Goal: Check status: Check status

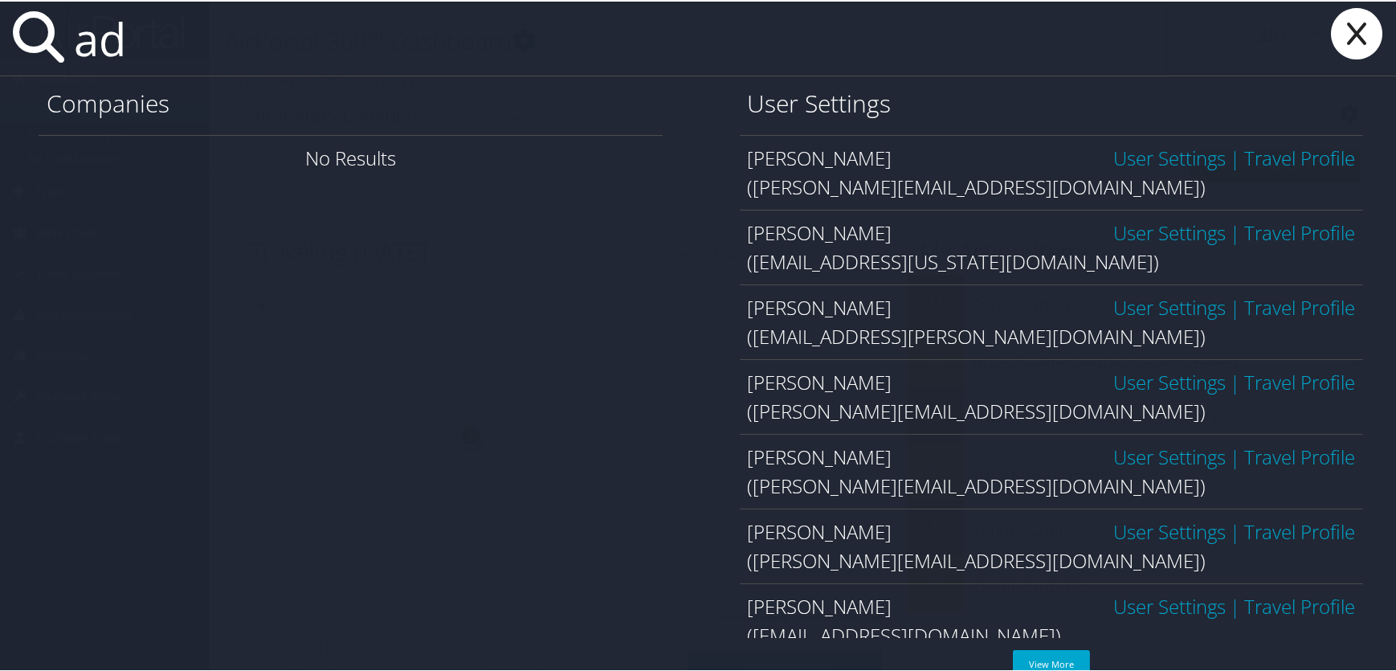
type input "a"
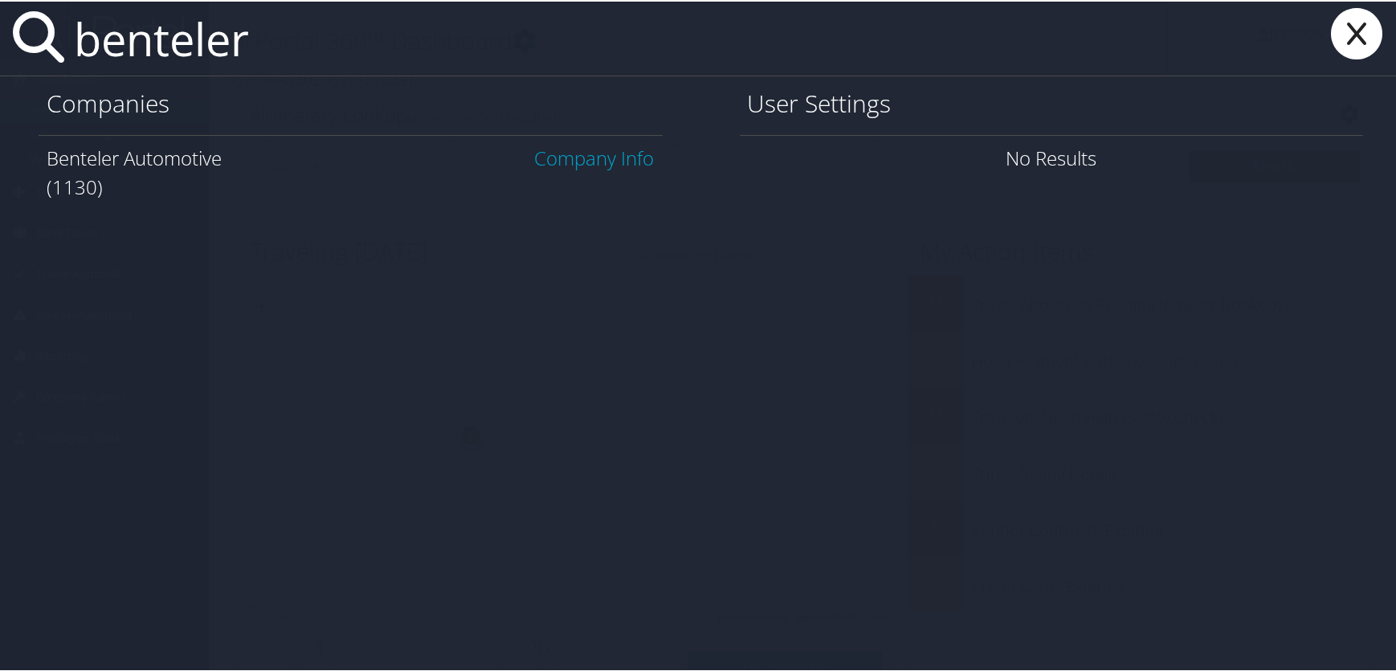
type input "benteler"
click at [575, 156] on link "Company Info" at bounding box center [595, 156] width 120 height 27
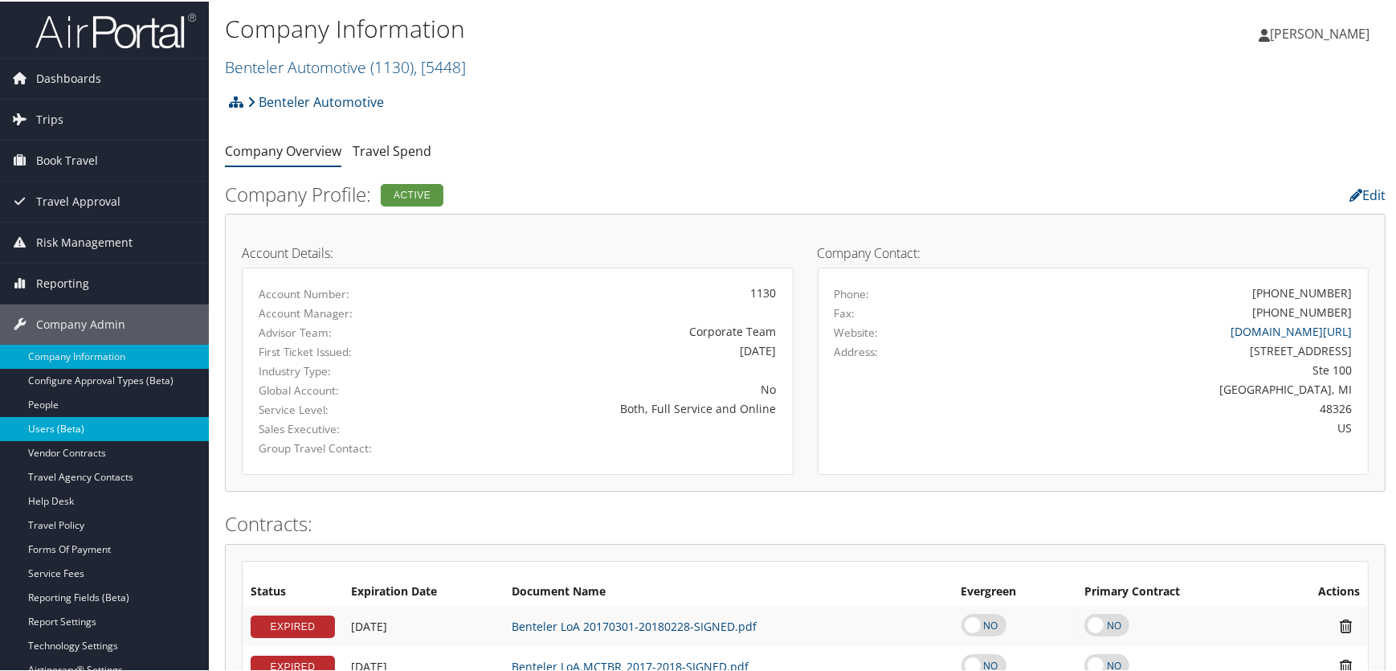
click at [62, 428] on link "Users (Beta)" at bounding box center [104, 427] width 209 height 24
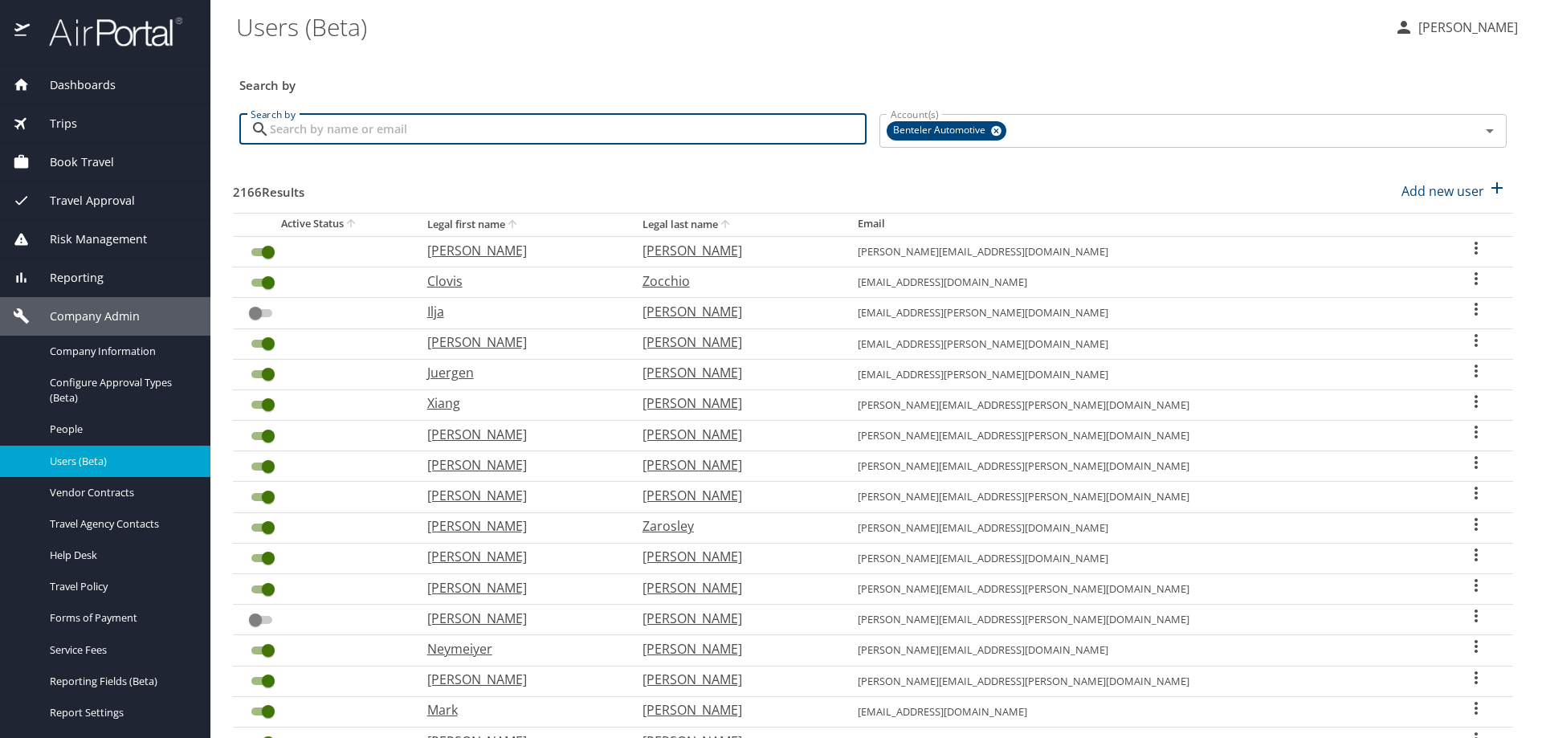
click at [431, 141] on input "Search by" at bounding box center [568, 129] width 597 height 31
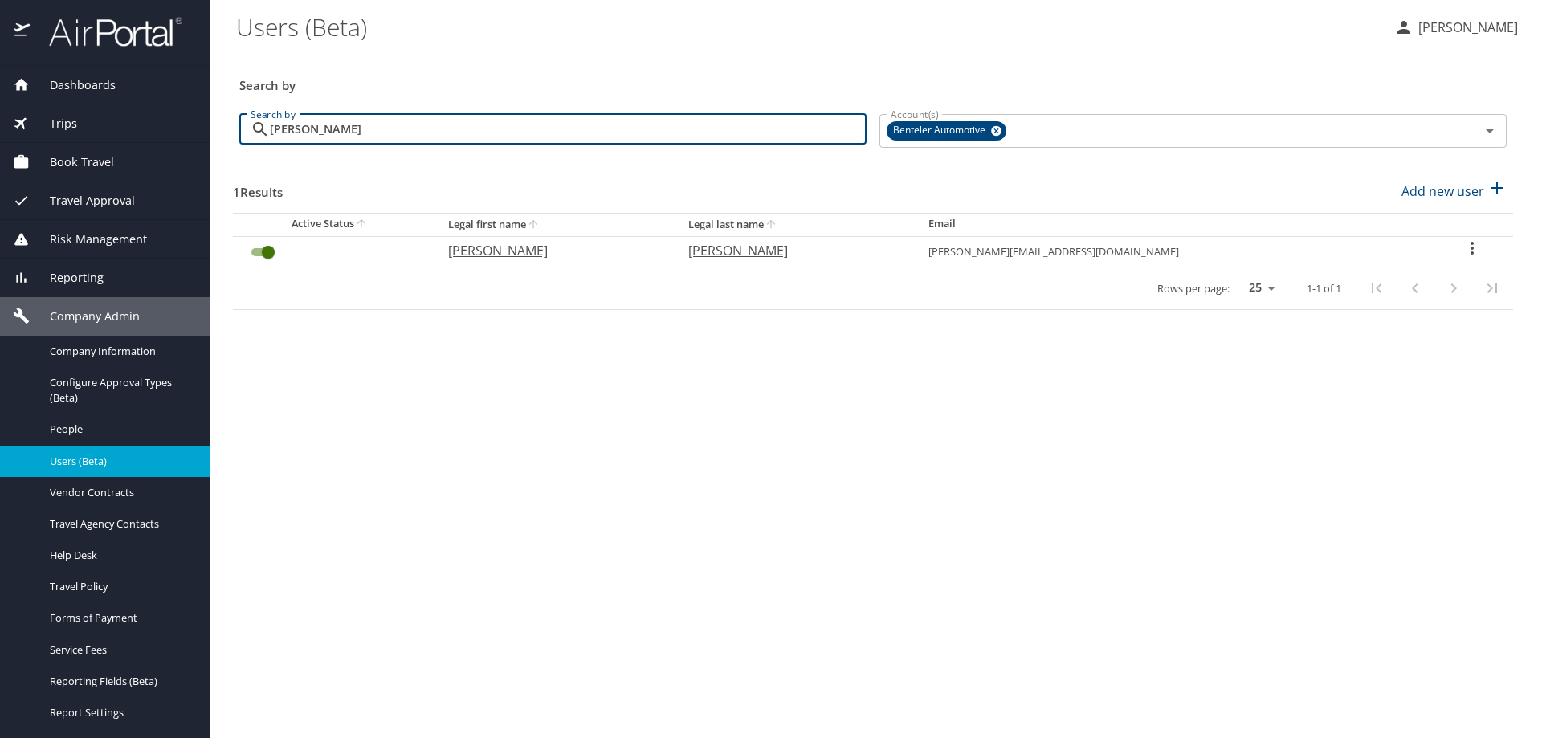
type input "molina bifulco"
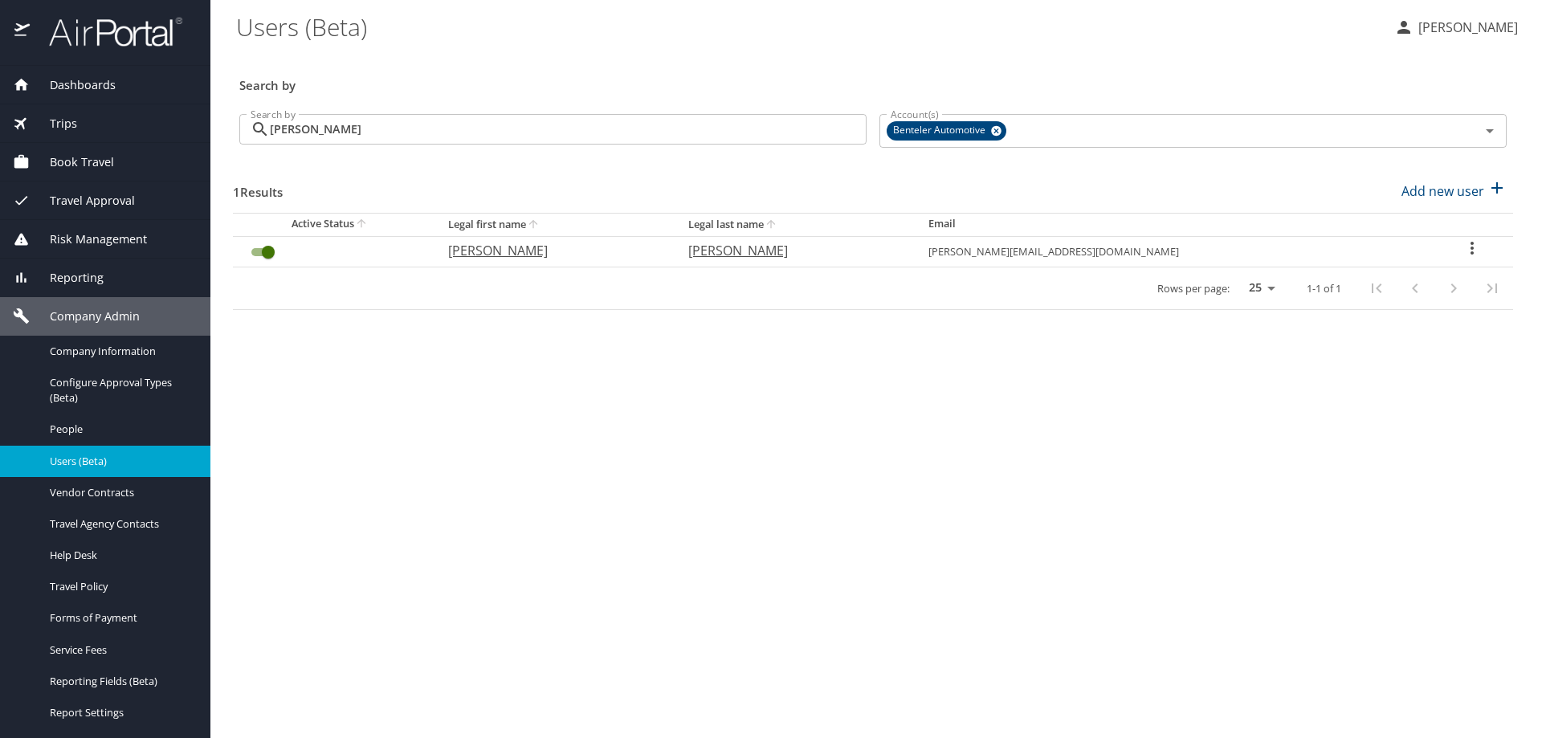
click at [1464, 249] on icon "User Search Table" at bounding box center [1472, 248] width 19 height 19
click at [1379, 254] on p "View profile" at bounding box center [1373, 250] width 71 height 19
select select "US"
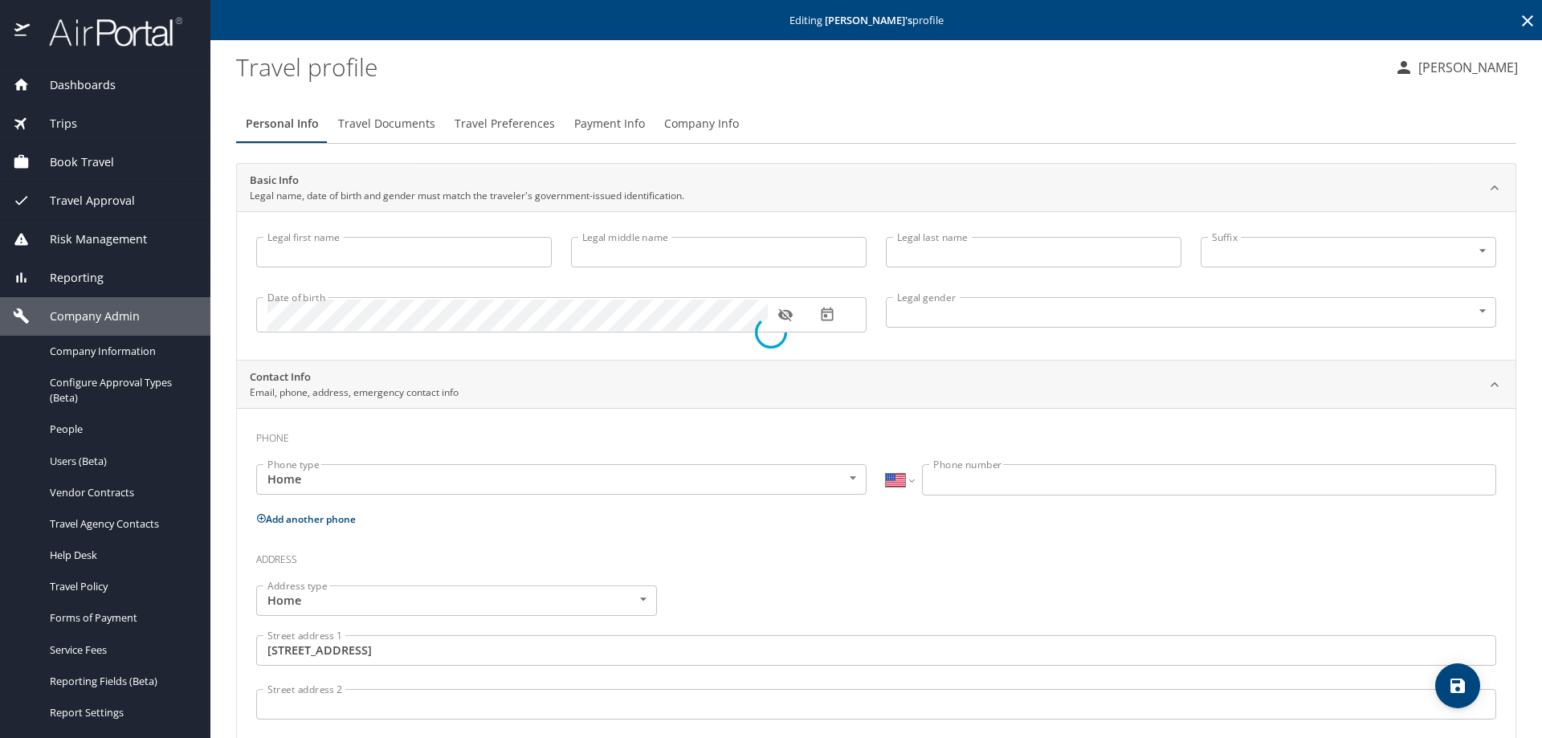
type input "Adriano"
type input "Molina Bifulco"
type input "Male"
type input "Juliana C."
type input "Squenato"
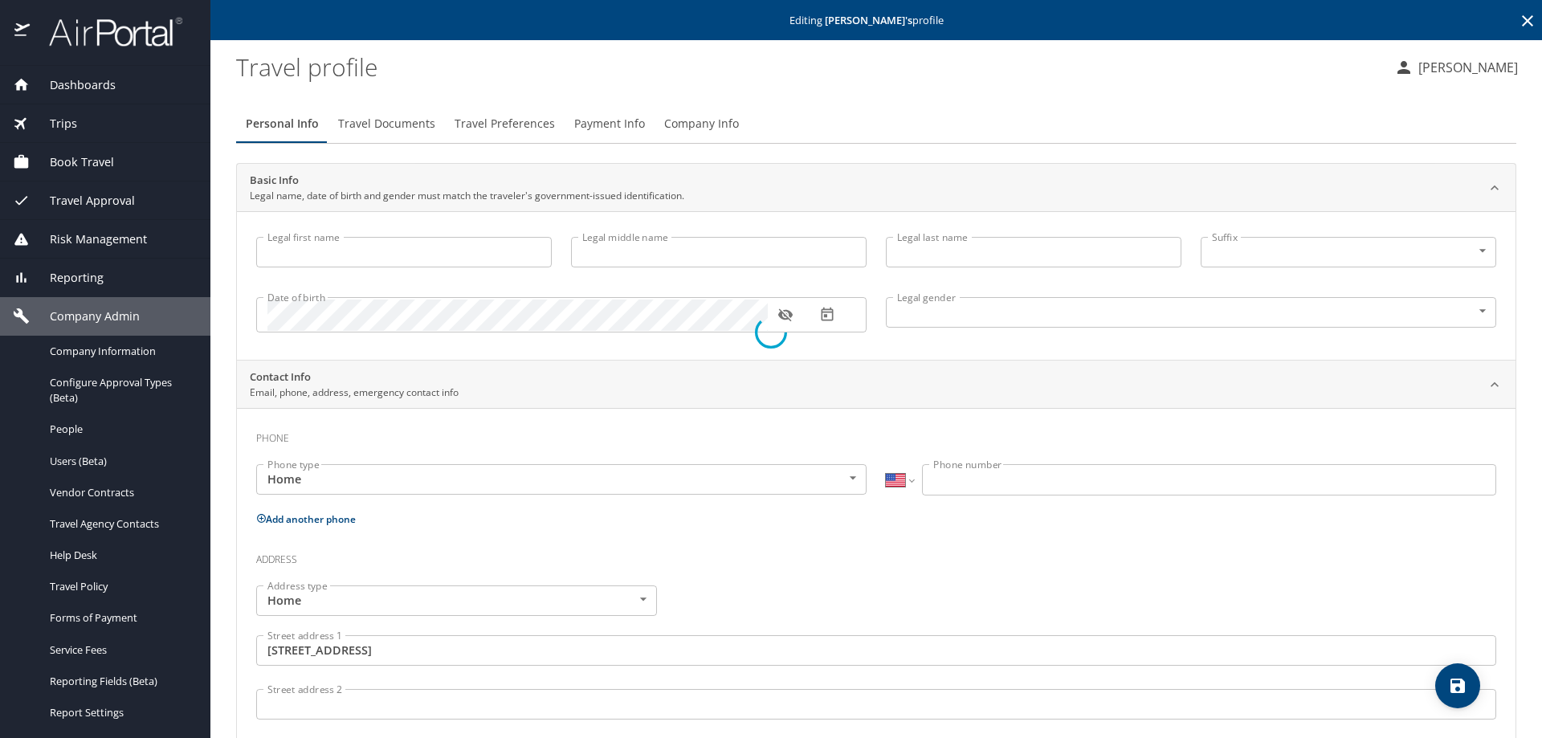
type input "(346) 574-7879"
type input "United States of America"
type input "Texas"
type input "United States of America"
type input "Texas"
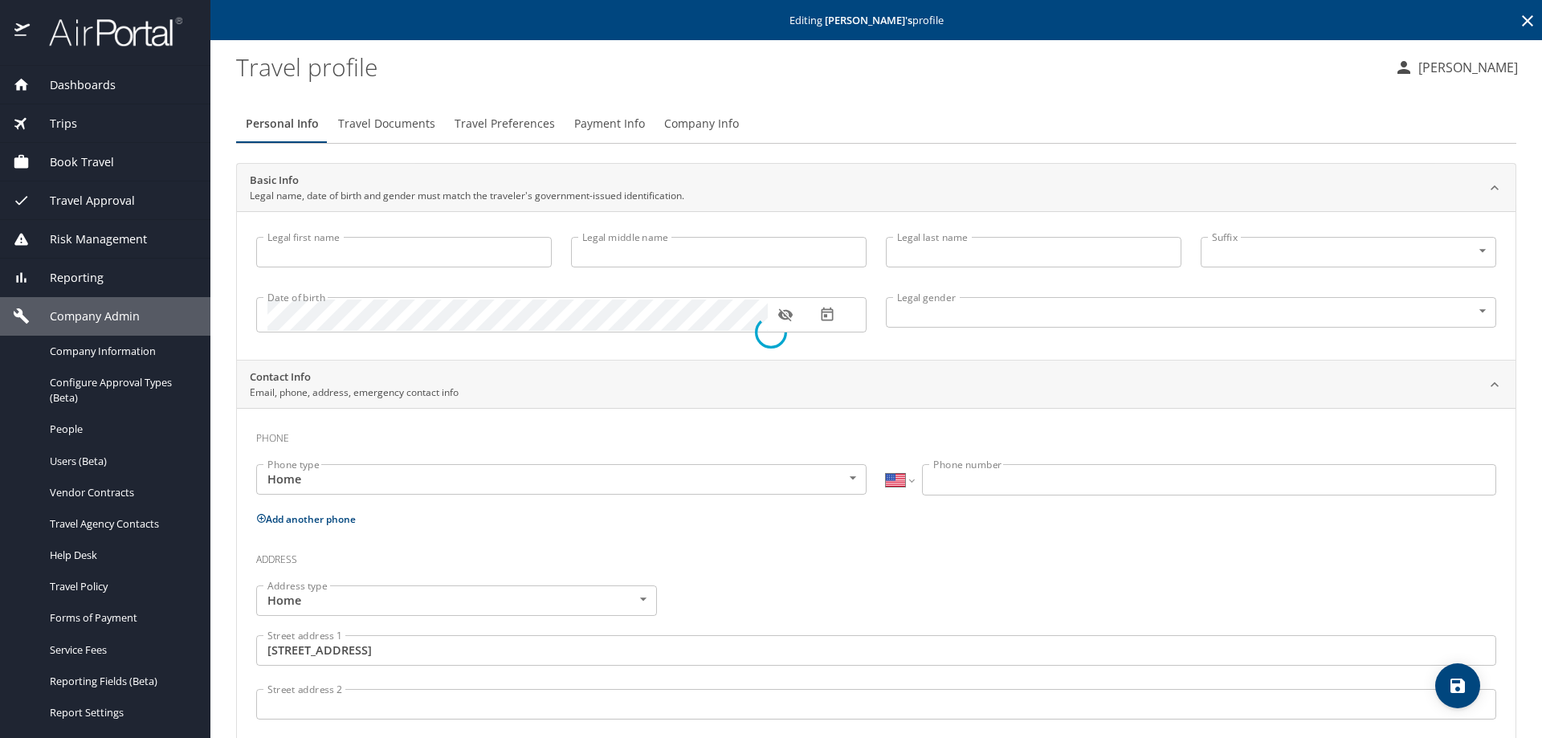
type input "United States of America"
type input "Texas"
select select "US"
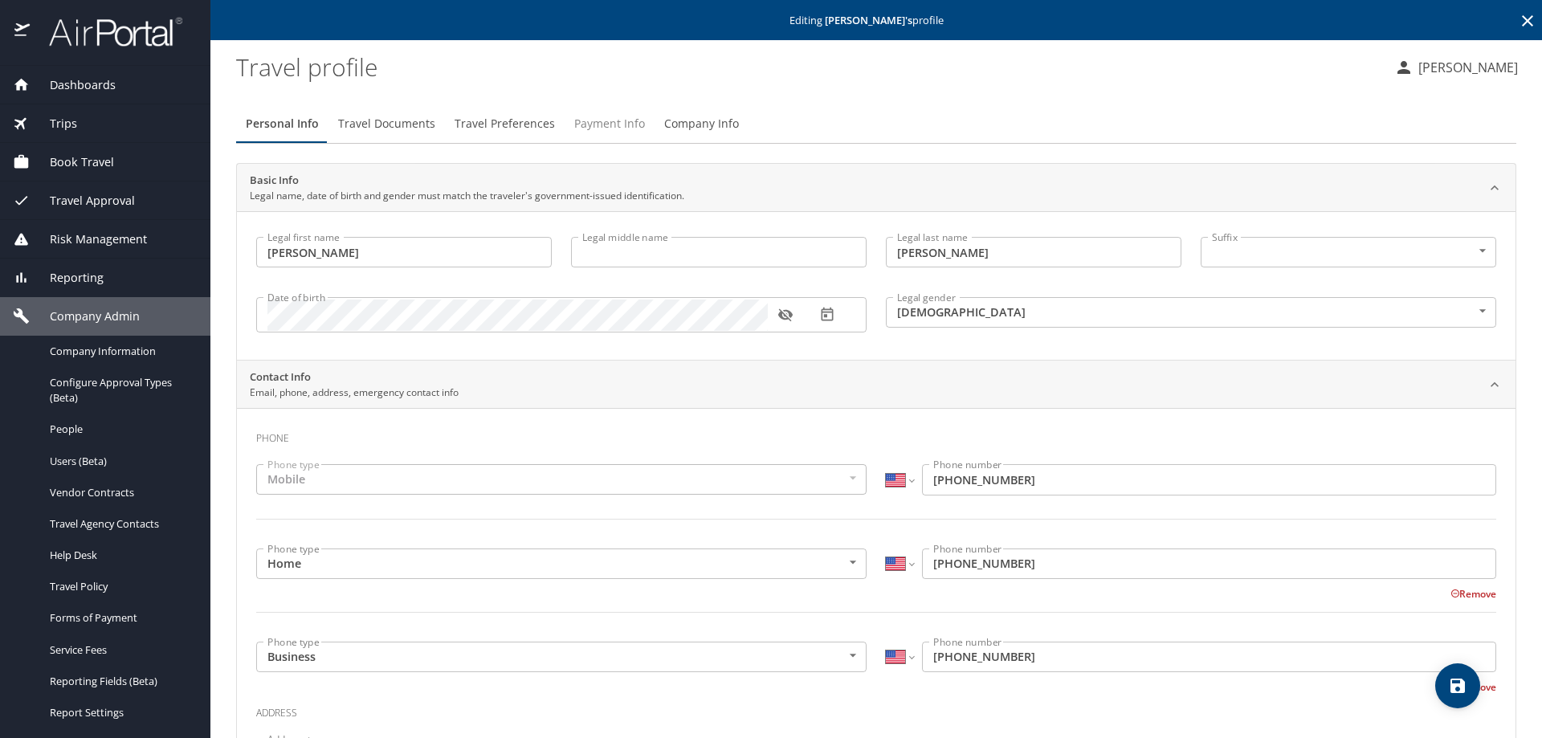
click at [603, 121] on span "Payment Info" at bounding box center [609, 124] width 71 height 20
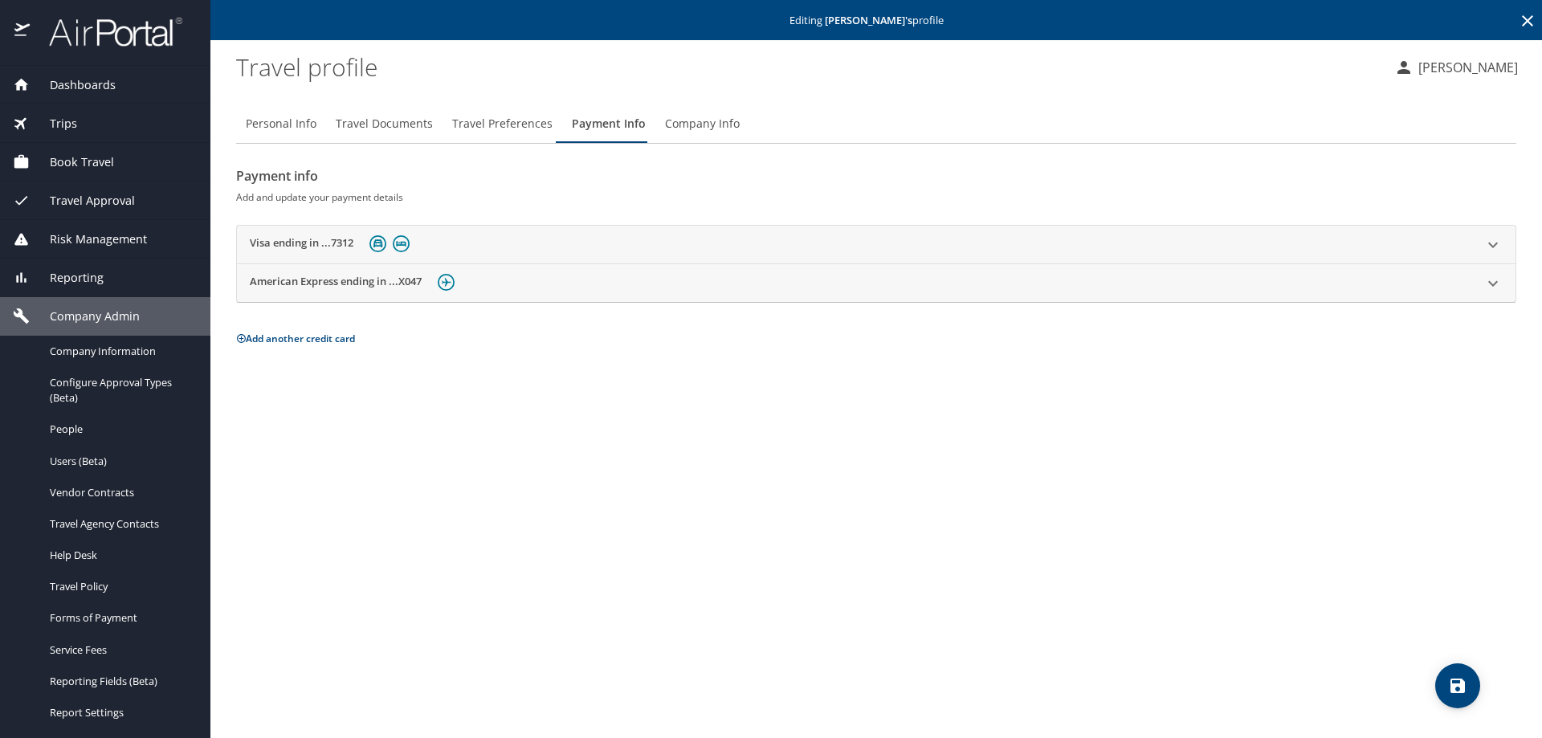
click at [1499, 279] on icon at bounding box center [1493, 283] width 19 height 19
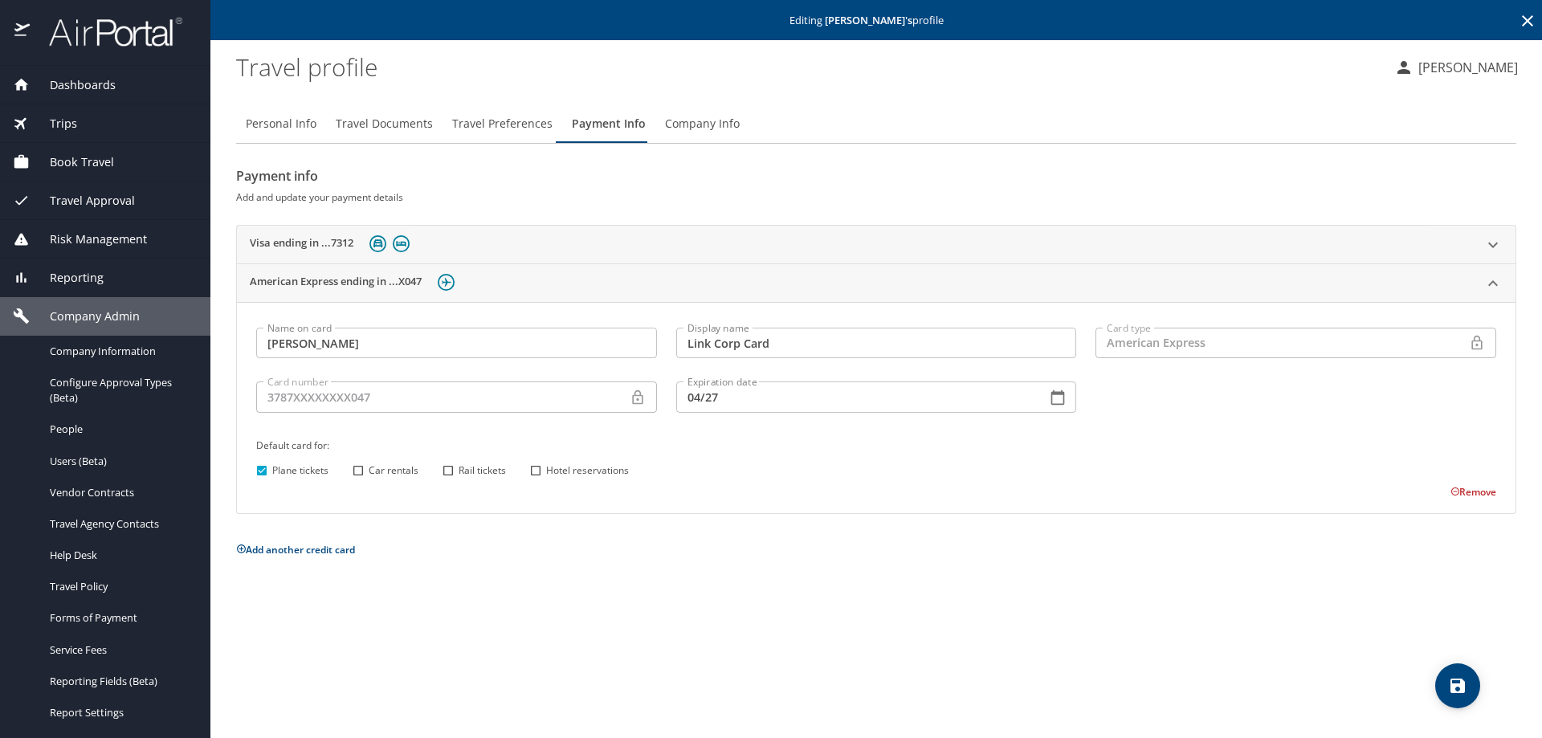
click at [1494, 249] on icon at bounding box center [1493, 244] width 19 height 19
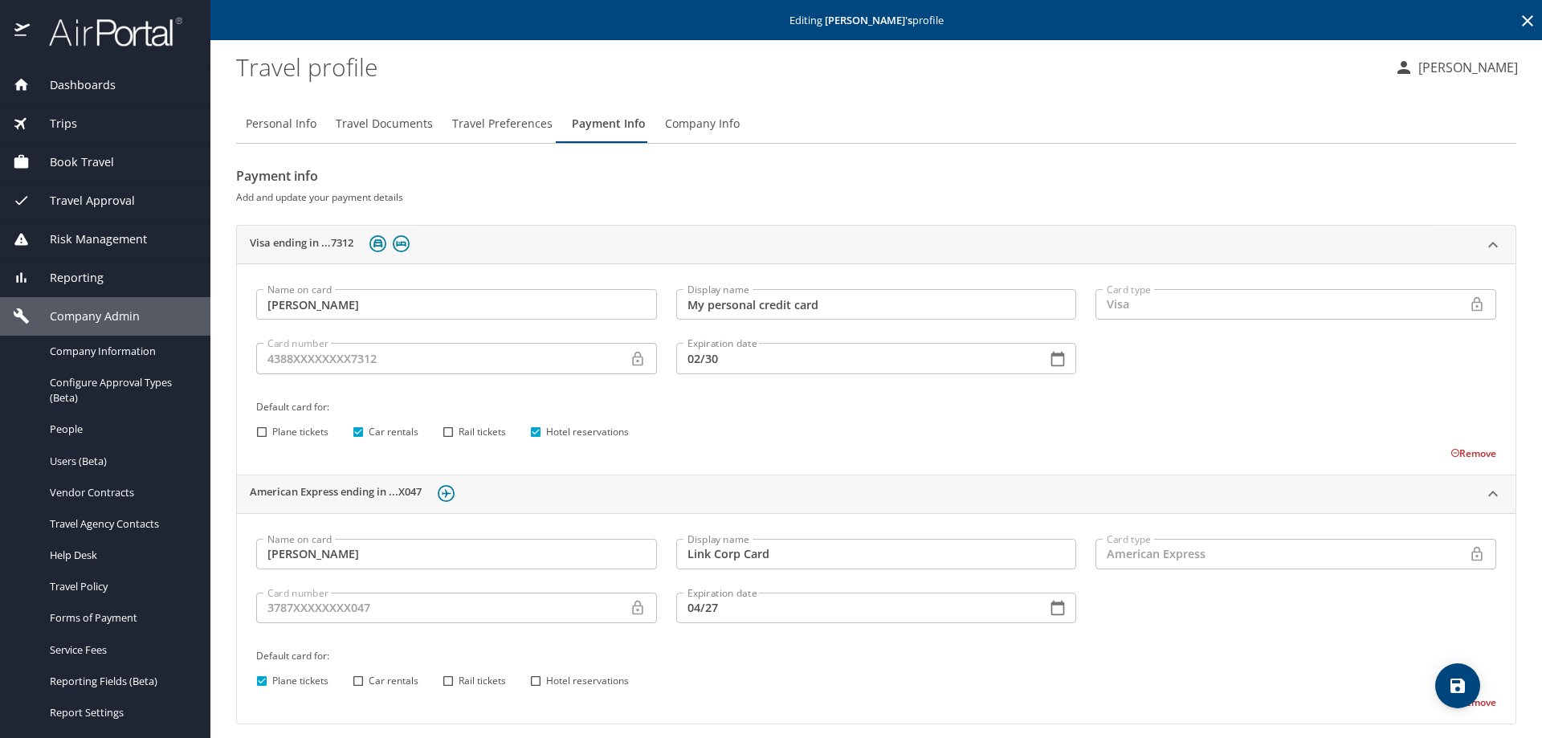
click at [1266, 672] on div "Plane tickets Car rentals Rail tickets Hotel reservations" at bounding box center [873, 681] width 1245 height 21
click at [79, 273] on span "Reporting" at bounding box center [67, 278] width 74 height 18
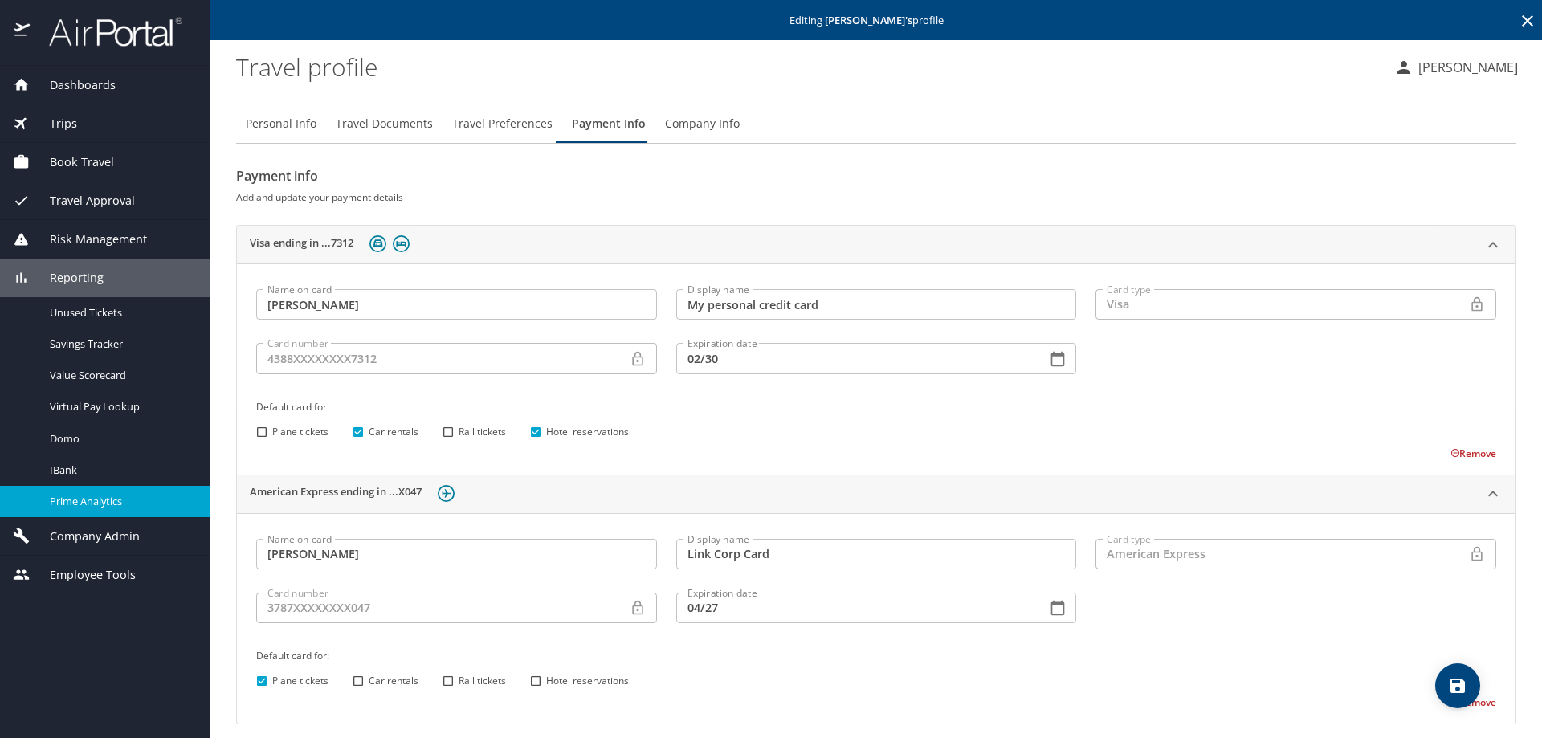
click at [78, 496] on span "Prime Analytics" at bounding box center [120, 501] width 141 height 15
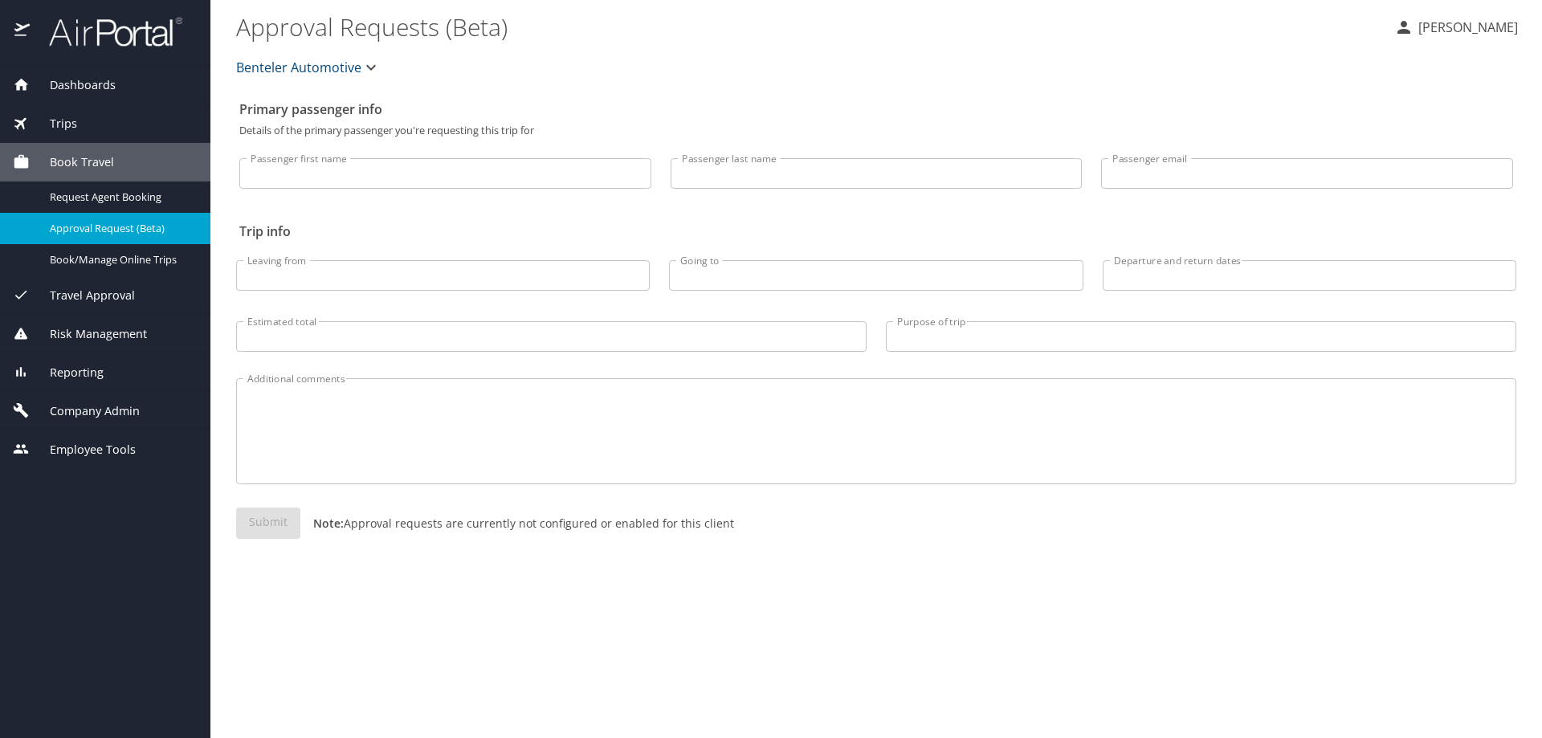
click at [96, 88] on span "Dashboards" at bounding box center [73, 85] width 86 height 18
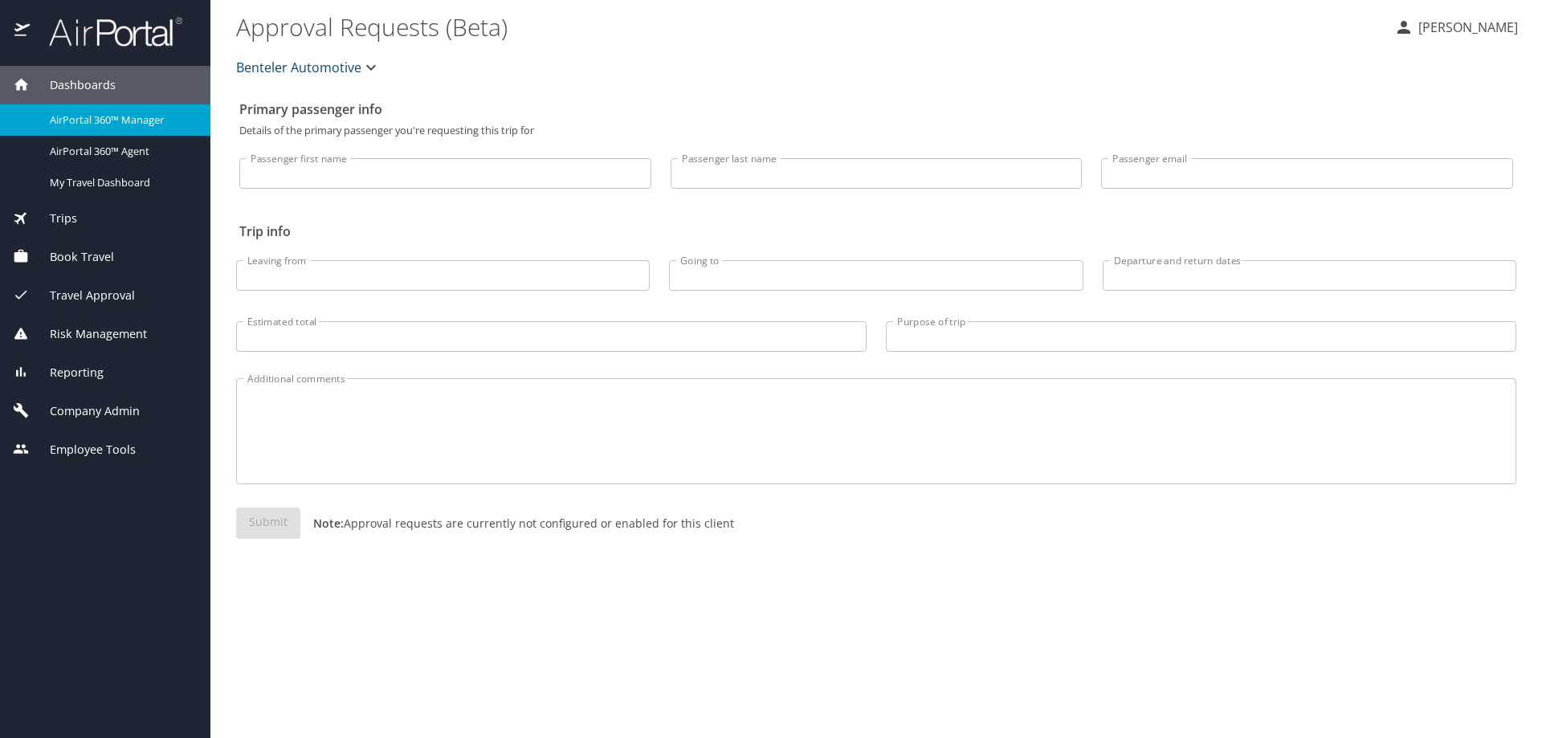
click at [67, 220] on span "Trips" at bounding box center [53, 219] width 47 height 18
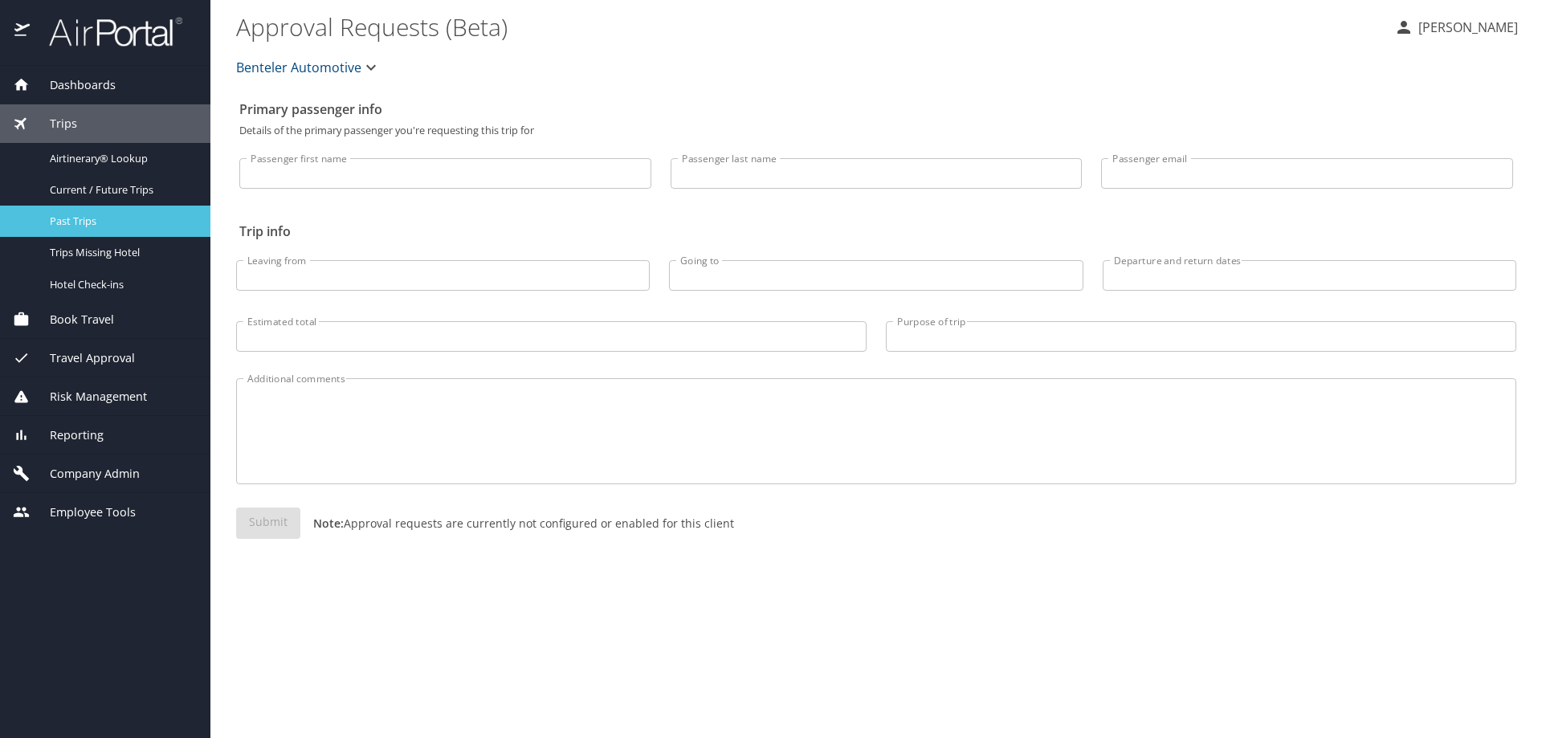
click at [74, 224] on span "Past Trips" at bounding box center [120, 221] width 141 height 15
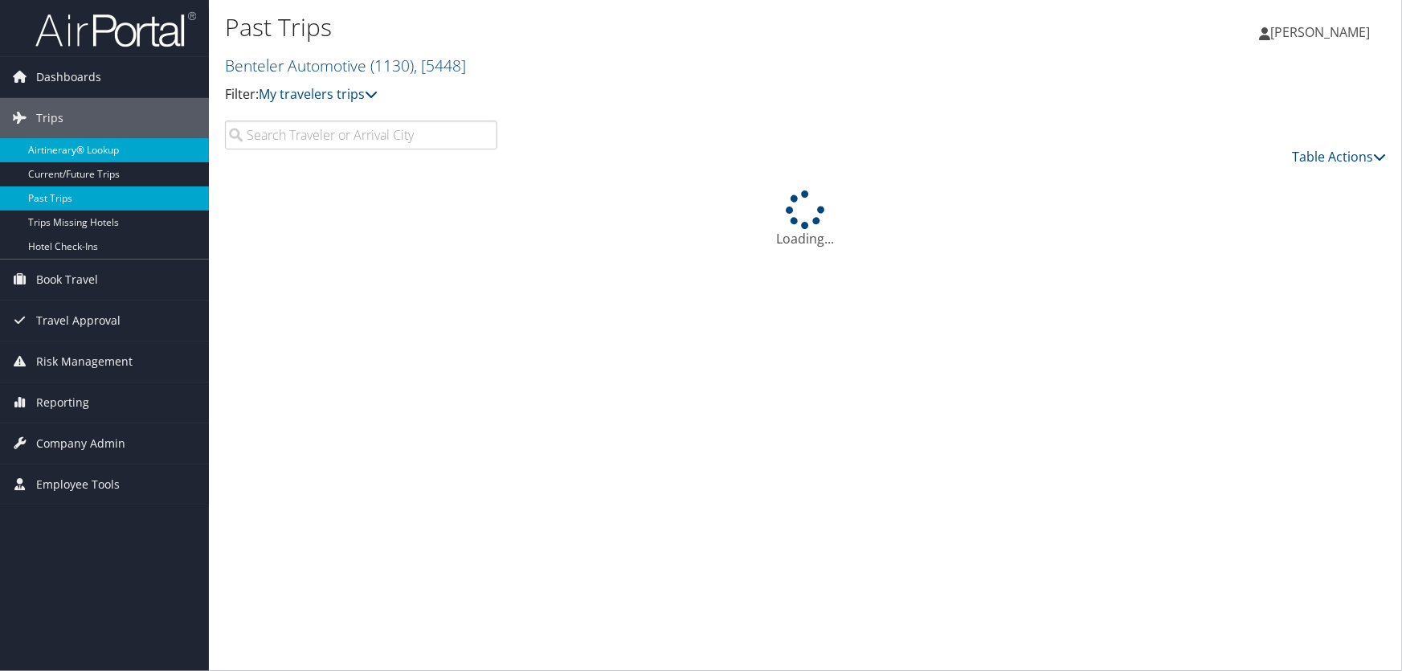
click at [65, 148] on link "Airtinerary® Lookup" at bounding box center [104, 150] width 209 height 24
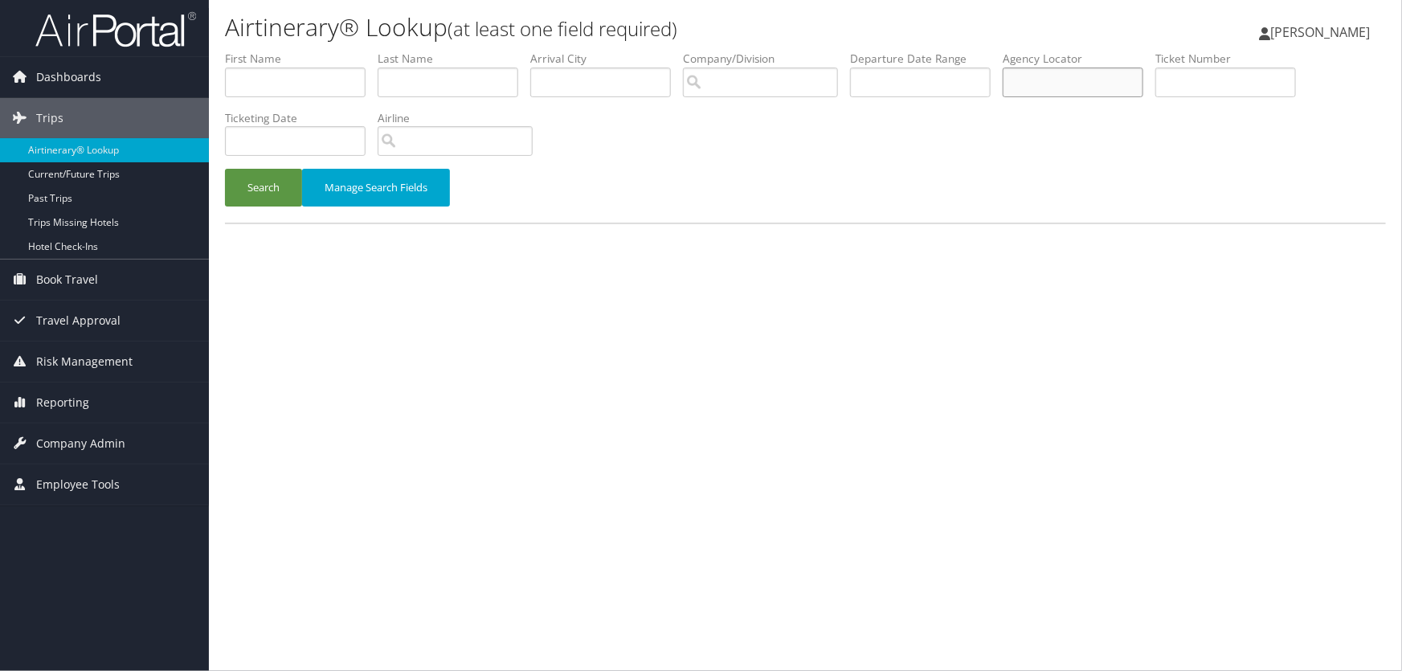
click at [1094, 78] on input "text" at bounding box center [1073, 82] width 141 height 30
type input "8ztq1c"
click at [225, 169] on button "Search" at bounding box center [263, 188] width 77 height 38
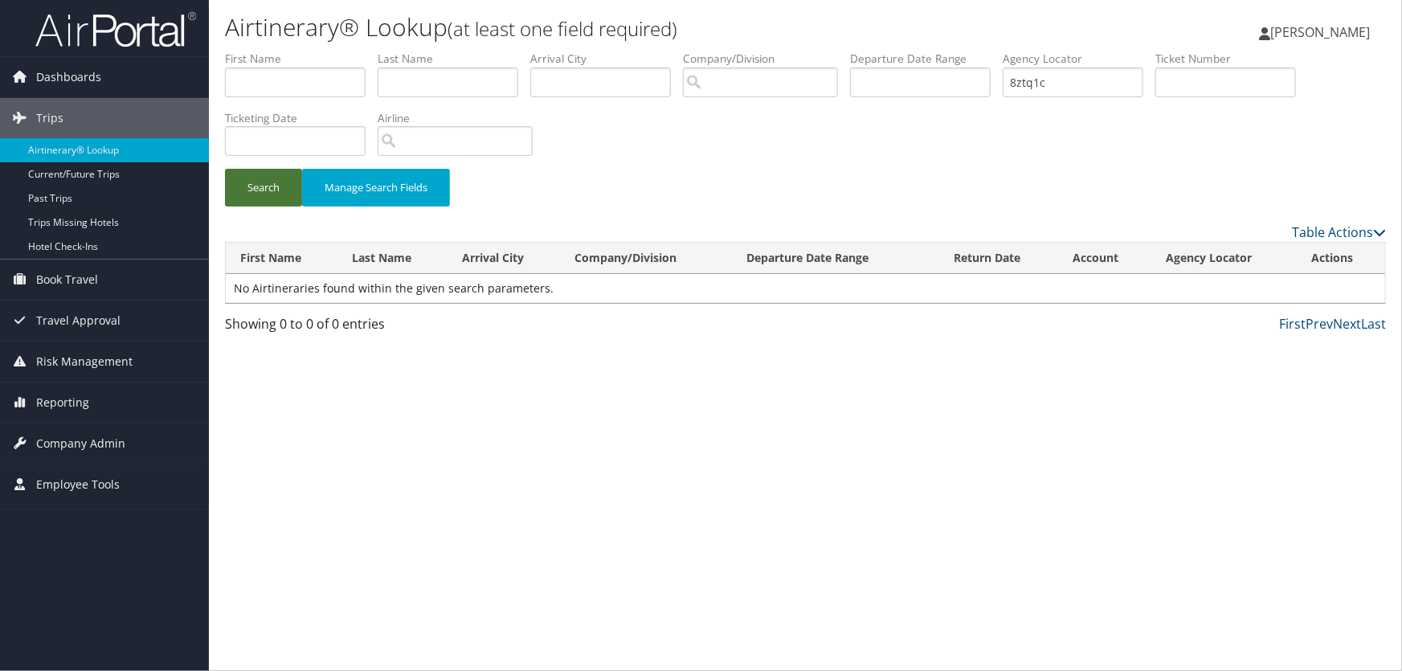
click at [262, 193] on button "Search" at bounding box center [263, 188] width 77 height 38
